Goal: Contribute content

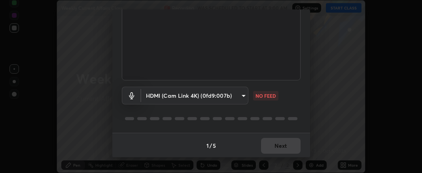
scroll to position [85, 0]
click at [228, 96] on body "Erase all Weekly Current Affairs Class Recording WAS SCHEDULED TO START AT 9:00…" at bounding box center [211, 86] width 422 height 173
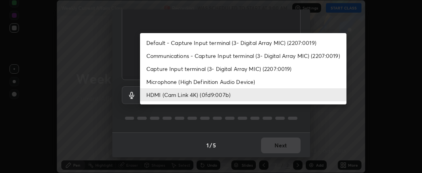
click at [210, 94] on li "HDMI (Cam Link 4K) (0fd9:007b)" at bounding box center [243, 95] width 206 height 13
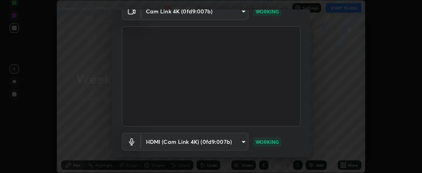
scroll to position [85, 0]
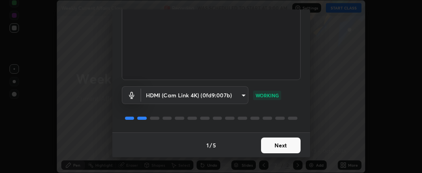
click at [271, 147] on button "Next" at bounding box center [281, 146] width 40 height 16
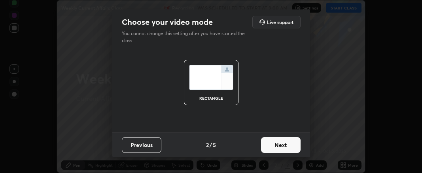
click at [273, 147] on button "Next" at bounding box center [281, 146] width 40 height 16
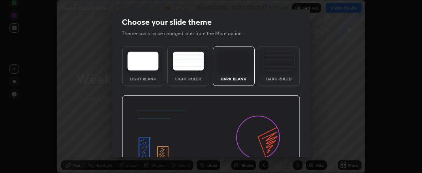
click at [277, 147] on img at bounding box center [211, 146] width 178 height 100
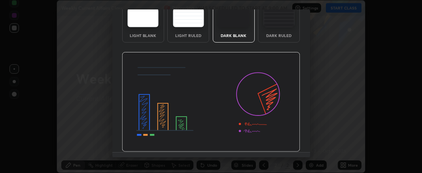
scroll to position [63, 0]
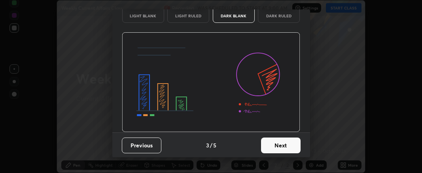
click at [273, 145] on button "Next" at bounding box center [281, 146] width 40 height 16
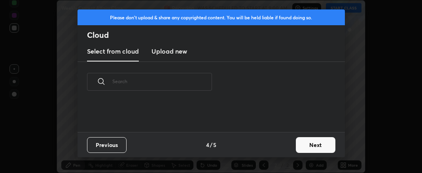
click at [275, 148] on div "Previous 4 / 5 Next" at bounding box center [210, 144] width 267 height 25
click at [276, 148] on div "Previous 4 / 5 Next" at bounding box center [210, 144] width 267 height 25
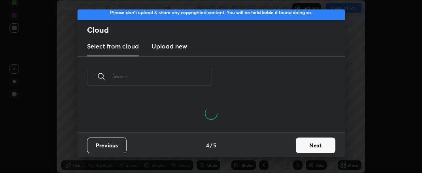
scroll to position [0, 4]
click at [302, 145] on button "Next" at bounding box center [316, 146] width 40 height 16
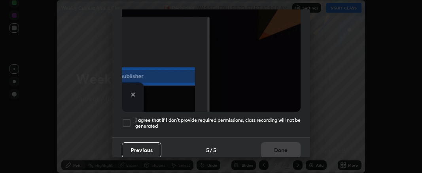
scroll to position [247, 0]
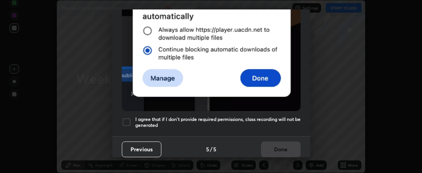
click at [128, 118] on div at bounding box center [126, 122] width 9 height 9
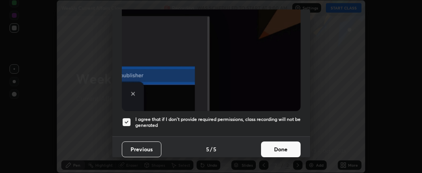
click at [269, 147] on button "Done" at bounding box center [281, 150] width 40 height 16
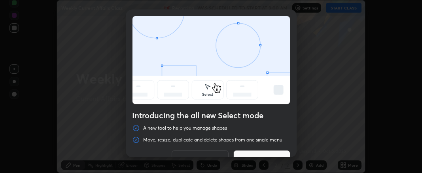
scroll to position [18, 0]
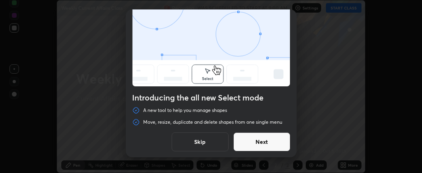
click at [201, 142] on button "Skip" at bounding box center [200, 142] width 57 height 19
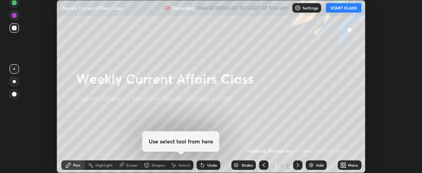
click at [342, 164] on icon at bounding box center [342, 164] width 2 height 2
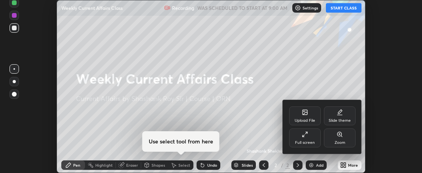
click at [302, 119] on div "Upload File" at bounding box center [304, 121] width 21 height 4
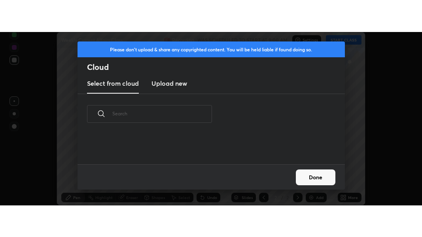
scroll to position [30, 253]
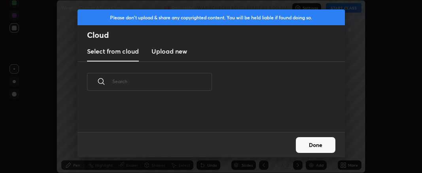
click at [172, 51] on h3 "Upload new" at bounding box center [169, 51] width 36 height 9
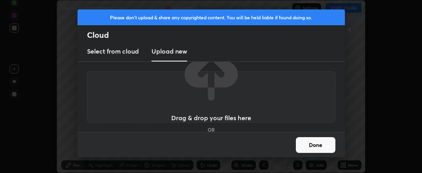
click at [212, 138] on div "Done" at bounding box center [210, 144] width 267 height 25
click at [211, 138] on div "Done" at bounding box center [210, 144] width 267 height 25
click at [213, 130] on h5 "OR" at bounding box center [210, 130] width 7 height 5
click at [203, 131] on div "Drag & drop your files here OR Browse" at bounding box center [211, 97] width 80 height 105
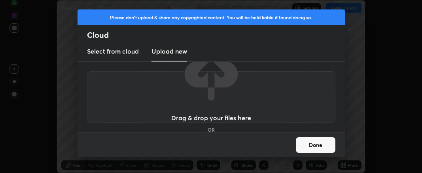
click at [204, 131] on div "Drag & drop your files here OR Browse" at bounding box center [211, 97] width 80 height 105
click at [210, 137] on div "Done" at bounding box center [210, 144] width 267 height 25
click at [218, 130] on div "Drag & drop your files here OR Browse" at bounding box center [211, 97] width 80 height 105
click at [219, 130] on div "Drag & drop your files here OR Browse" at bounding box center [211, 97] width 80 height 105
click at [209, 131] on h5 "OR" at bounding box center [210, 130] width 7 height 5
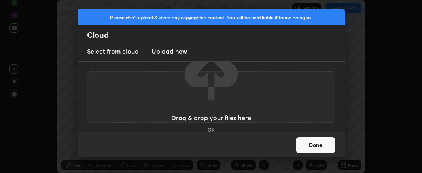
click at [209, 130] on h5 "OR" at bounding box center [210, 130] width 7 height 5
click at [211, 129] on h5 "OR" at bounding box center [210, 130] width 7 height 5
click at [208, 130] on h5 "OR" at bounding box center [210, 130] width 7 height 5
click at [211, 138] on div "Done" at bounding box center [210, 144] width 267 height 25
click at [210, 138] on div "Done" at bounding box center [210, 144] width 267 height 25
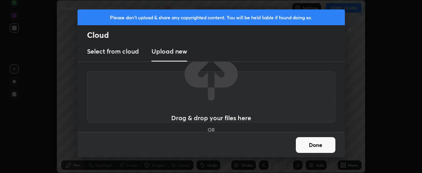
click at [201, 121] on h3 "Drag & drop your files here" at bounding box center [211, 118] width 80 height 6
click at [203, 120] on h3 "Drag & drop your files here" at bounding box center [211, 118] width 80 height 6
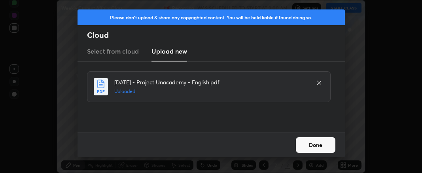
click at [307, 145] on button "Done" at bounding box center [316, 146] width 40 height 16
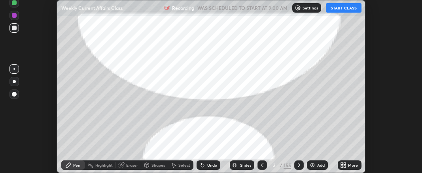
click at [341, 165] on icon at bounding box center [342, 164] width 2 height 2
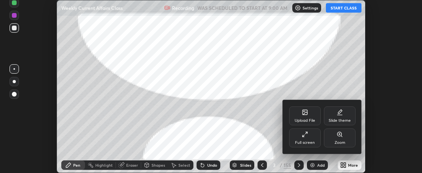
click at [303, 140] on div "Full screen" at bounding box center [305, 138] width 32 height 19
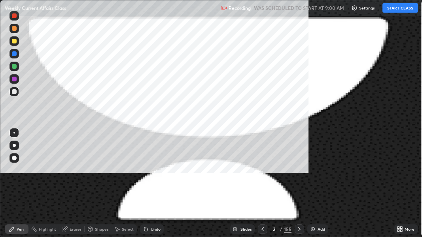
scroll to position [237, 422]
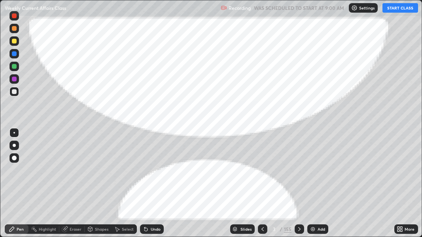
click at [299, 173] on icon at bounding box center [299, 229] width 6 height 6
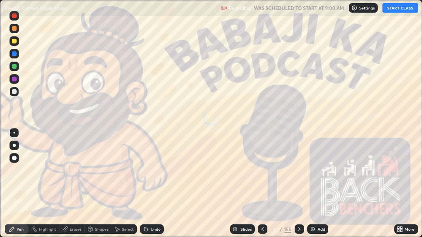
click at [299, 173] on icon at bounding box center [299, 229] width 6 height 6
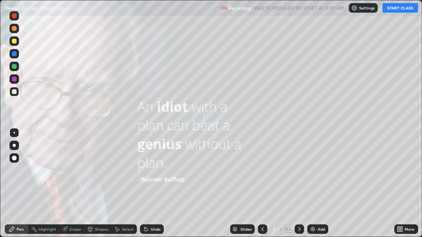
click at [262, 173] on icon at bounding box center [262, 229] width 6 height 6
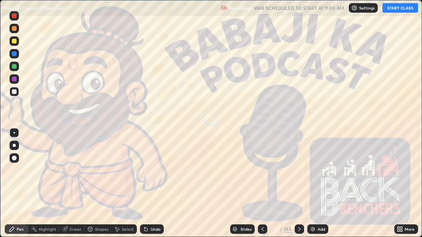
click at [297, 173] on icon at bounding box center [299, 229] width 6 height 6
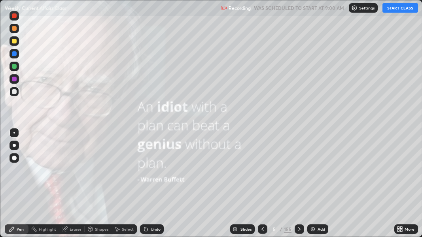
click at [261, 173] on icon at bounding box center [262, 229] width 2 height 4
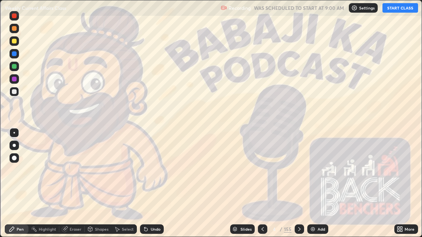
click at [298, 173] on icon at bounding box center [299, 229] width 6 height 6
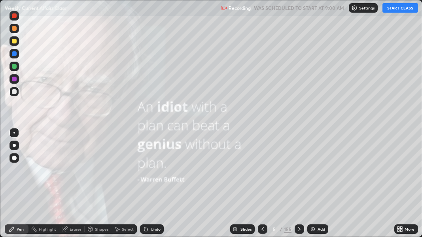
click at [259, 173] on div at bounding box center [262, 228] width 9 height 9
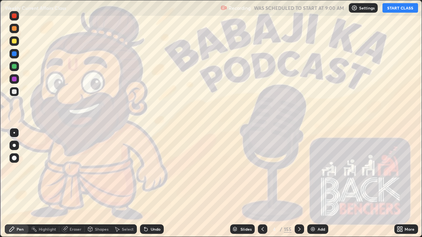
click at [262, 173] on icon at bounding box center [262, 229] width 6 height 6
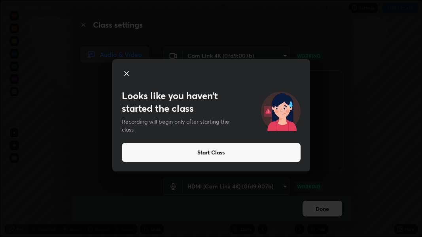
click at [229, 153] on button "Start Class" at bounding box center [211, 152] width 179 height 19
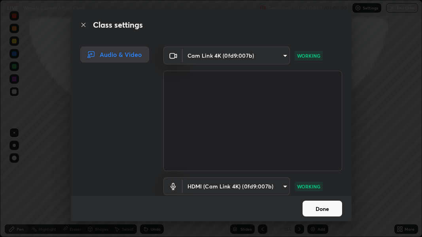
click at [313, 173] on button "Done" at bounding box center [322, 209] width 40 height 16
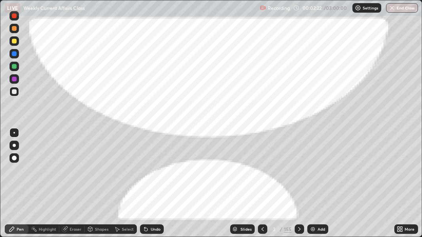
click at [299, 173] on icon at bounding box center [299, 229] width 6 height 6
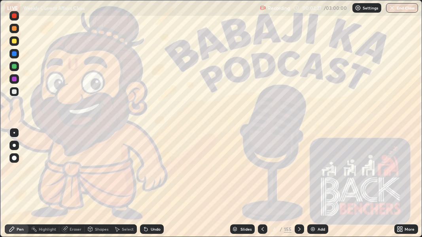
click at [302, 173] on div at bounding box center [298, 228] width 9 height 9
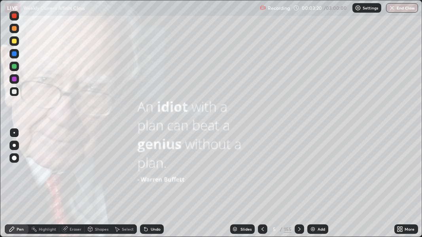
click at [300, 173] on icon at bounding box center [299, 229] width 6 height 6
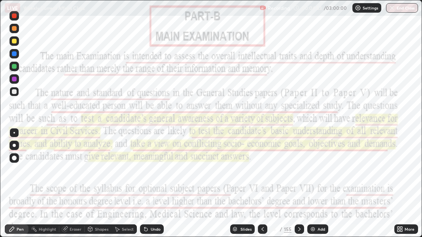
click at [299, 173] on icon at bounding box center [299, 229] width 6 height 6
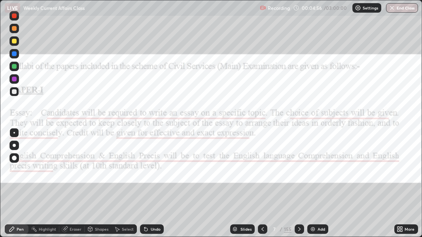
click at [298, 173] on icon at bounding box center [299, 229] width 2 height 4
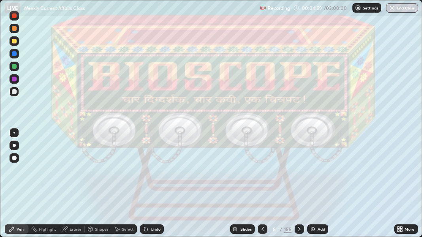
click at [298, 173] on icon at bounding box center [299, 229] width 2 height 4
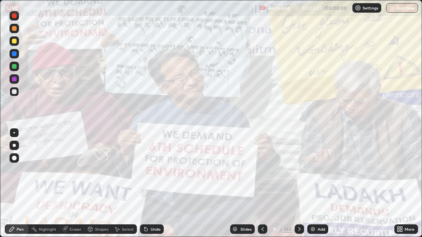
click at [298, 173] on icon at bounding box center [299, 229] width 6 height 6
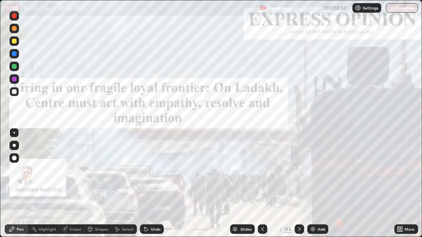
click at [298, 173] on icon at bounding box center [299, 229] width 6 height 6
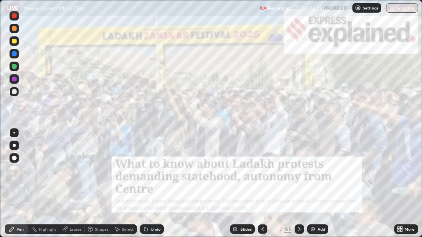
click at [297, 173] on icon at bounding box center [299, 229] width 6 height 6
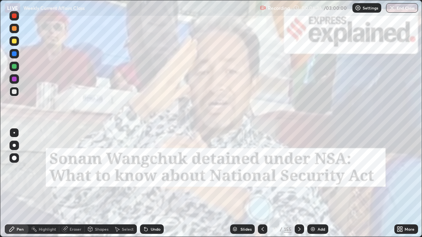
click at [298, 173] on icon at bounding box center [299, 229] width 6 height 6
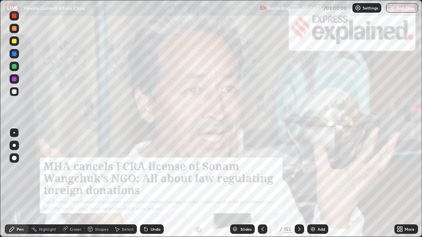
click at [299, 173] on icon at bounding box center [299, 229] width 6 height 6
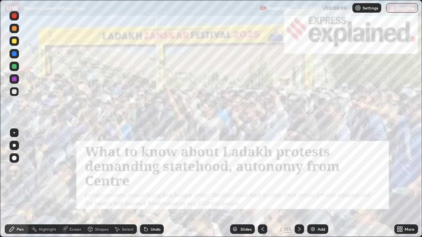
click at [298, 173] on icon at bounding box center [299, 229] width 6 height 6
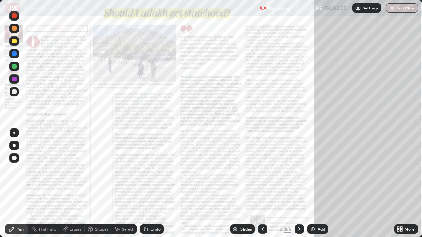
click at [299, 173] on icon at bounding box center [299, 229] width 6 height 6
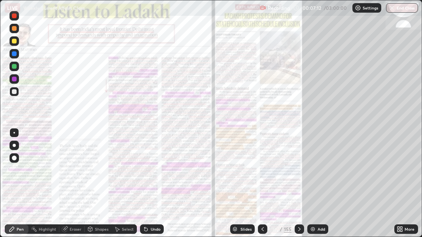
click at [299, 173] on icon at bounding box center [299, 229] width 6 height 6
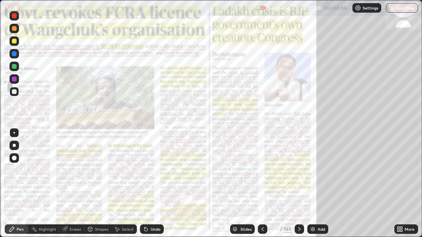
click at [298, 173] on icon at bounding box center [299, 229] width 2 height 4
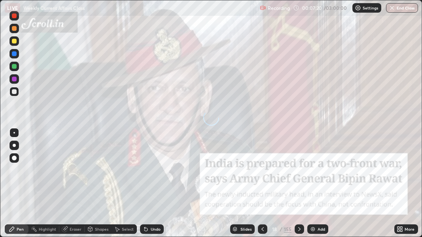
click at [298, 173] on icon at bounding box center [299, 229] width 6 height 6
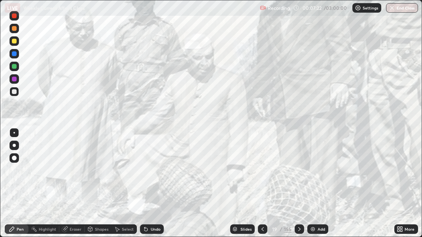
click at [299, 173] on icon at bounding box center [299, 229] width 6 height 6
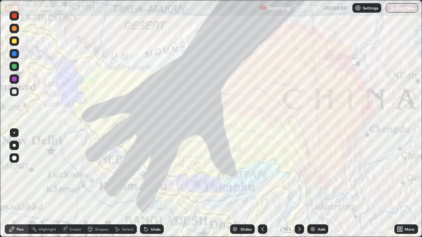
click at [262, 173] on icon at bounding box center [262, 229] width 6 height 6
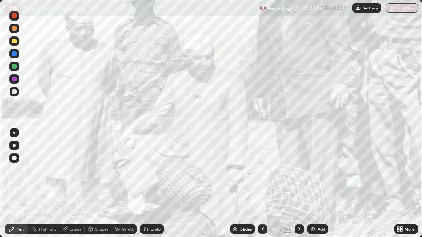
click at [297, 173] on icon at bounding box center [299, 229] width 6 height 6
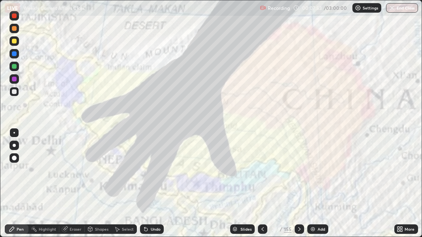
click at [298, 173] on icon at bounding box center [299, 229] width 6 height 6
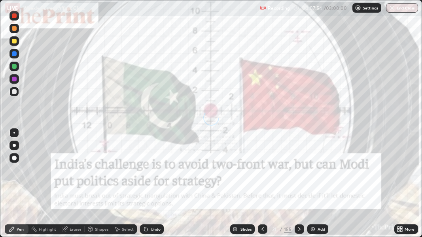
click at [324, 173] on div "Add" at bounding box center [317, 228] width 21 height 9
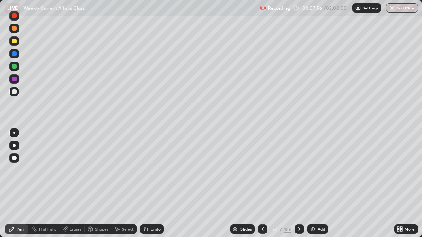
click at [299, 173] on icon at bounding box center [299, 229] width 6 height 6
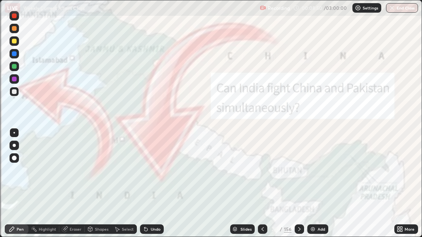
click at [299, 173] on icon at bounding box center [299, 229] width 2 height 4
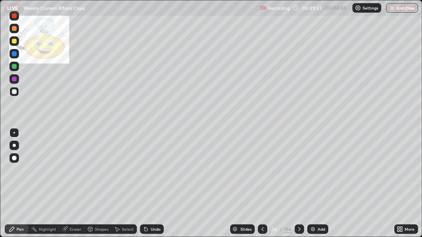
click at [298, 173] on icon at bounding box center [299, 229] width 6 height 6
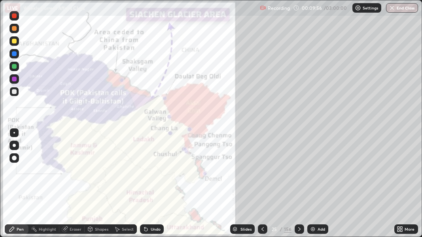
click at [298, 173] on icon at bounding box center [299, 229] width 6 height 6
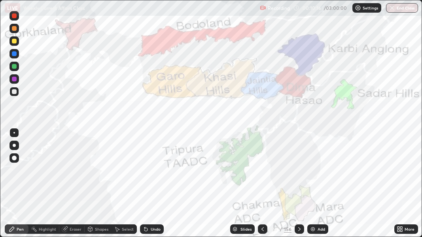
click at [298, 173] on icon at bounding box center [299, 229] width 6 height 6
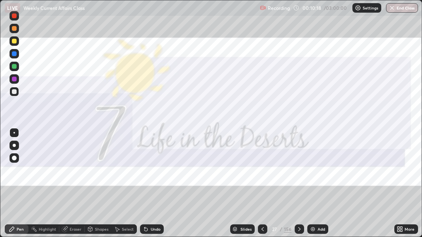
click at [299, 173] on icon at bounding box center [299, 229] width 6 height 6
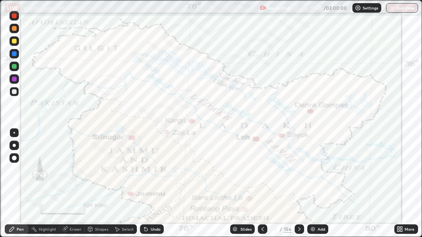
click at [298, 173] on icon at bounding box center [299, 229] width 6 height 6
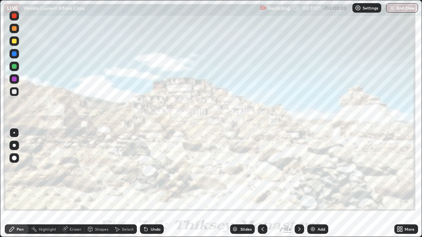
click at [299, 173] on icon at bounding box center [299, 229] width 6 height 6
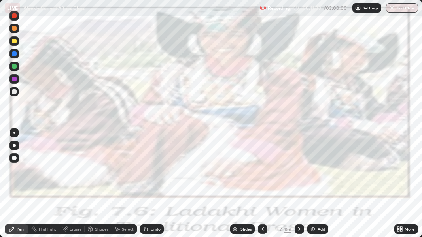
click at [298, 173] on icon at bounding box center [299, 229] width 2 height 4
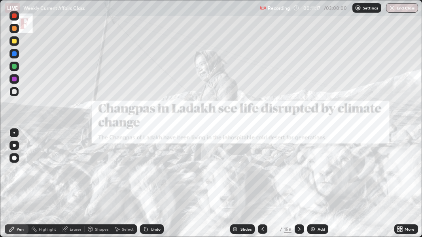
click at [299, 173] on icon at bounding box center [299, 229] width 6 height 6
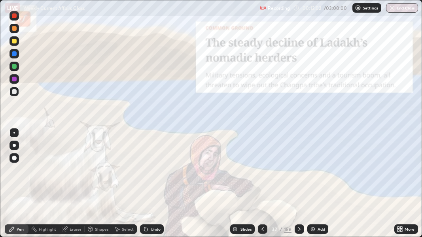
click at [299, 173] on icon at bounding box center [299, 229] width 6 height 6
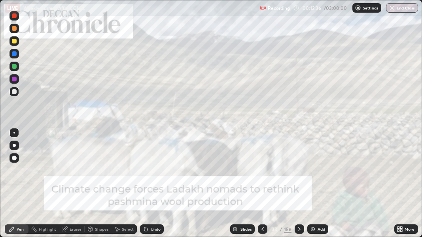
click at [298, 173] on icon at bounding box center [299, 229] width 6 height 6
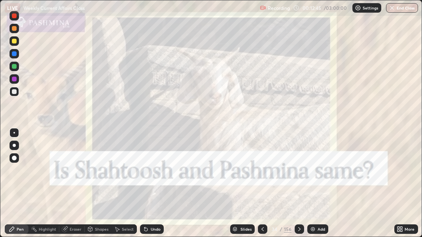
click at [298, 173] on icon at bounding box center [299, 229] width 6 height 6
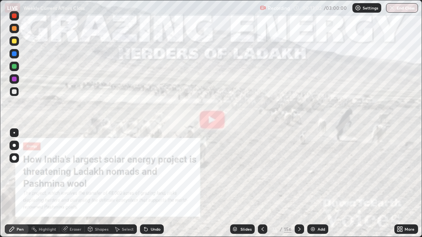
click at [319, 173] on div "Add" at bounding box center [317, 228] width 21 height 9
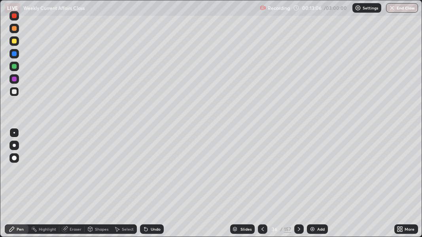
click at [297, 173] on icon at bounding box center [299, 229] width 6 height 6
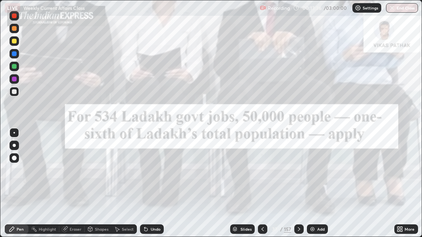
click at [299, 173] on icon at bounding box center [299, 229] width 6 height 6
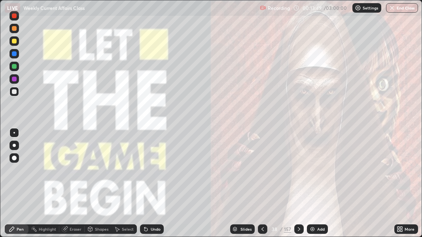
click at [298, 173] on icon at bounding box center [299, 229] width 6 height 6
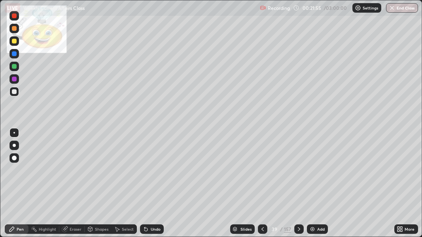
click at [13, 41] on div at bounding box center [14, 41] width 5 height 5
click at [16, 42] on div at bounding box center [14, 41] width 5 height 5
click at [73, 173] on div "Eraser" at bounding box center [76, 229] width 12 height 4
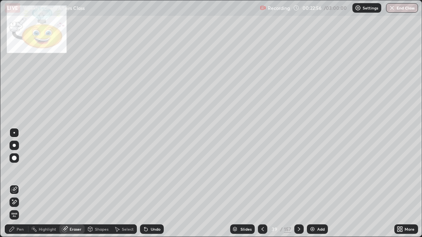
click at [72, 173] on div "Eraser" at bounding box center [76, 229] width 12 height 4
click at [15, 133] on div at bounding box center [13, 132] width 9 height 9
click at [13, 173] on icon at bounding box center [11, 229] width 5 height 5
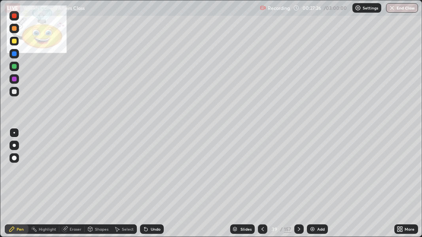
click at [12, 145] on div at bounding box center [13, 145] width 9 height 9
click at [14, 77] on div at bounding box center [14, 79] width 5 height 5
click at [311, 173] on img at bounding box center [312, 229] width 6 height 6
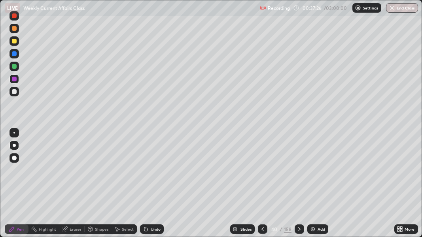
click at [13, 67] on div at bounding box center [14, 66] width 5 height 5
click at [300, 173] on div at bounding box center [298, 228] width 9 height 9
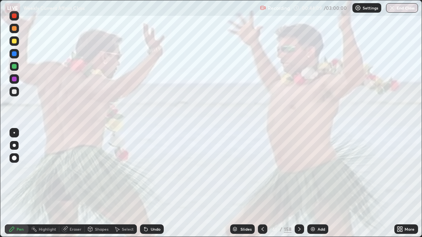
click at [298, 173] on icon at bounding box center [299, 229] width 6 height 6
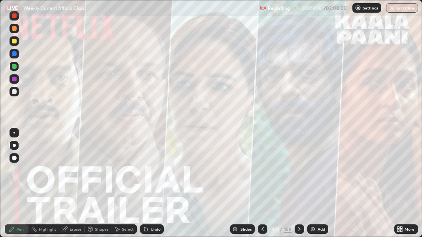
click at [298, 173] on icon at bounding box center [299, 229] width 6 height 6
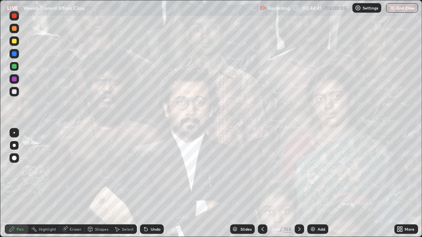
click at [298, 173] on icon at bounding box center [299, 229] width 6 height 6
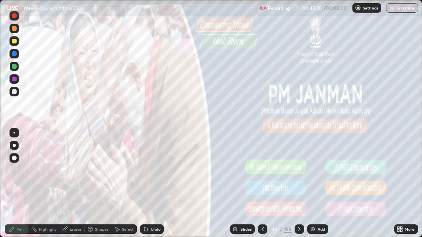
click at [298, 173] on icon at bounding box center [299, 229] width 2 height 4
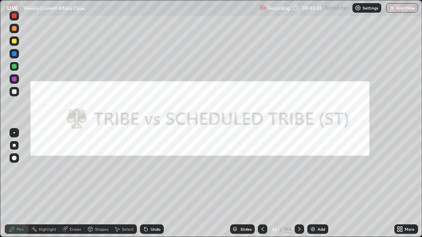
click at [298, 173] on icon at bounding box center [299, 229] width 6 height 6
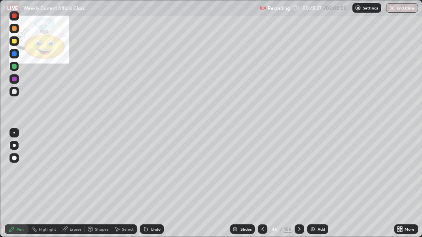
click at [297, 173] on icon at bounding box center [299, 229] width 6 height 6
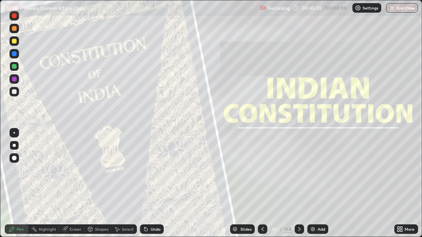
click at [262, 173] on icon at bounding box center [262, 229] width 6 height 6
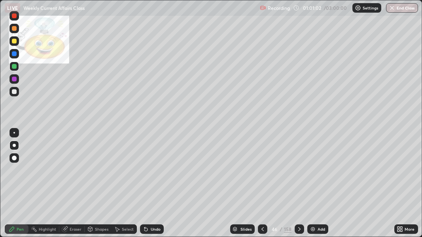
click at [14, 79] on div at bounding box center [14, 79] width 5 height 5
click at [312, 173] on img at bounding box center [312, 229] width 6 height 6
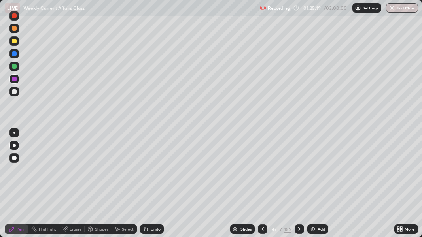
click at [312, 173] on img at bounding box center [312, 229] width 6 height 6
click at [15, 42] on div at bounding box center [14, 41] width 5 height 5
